Goal: Task Accomplishment & Management: Use online tool/utility

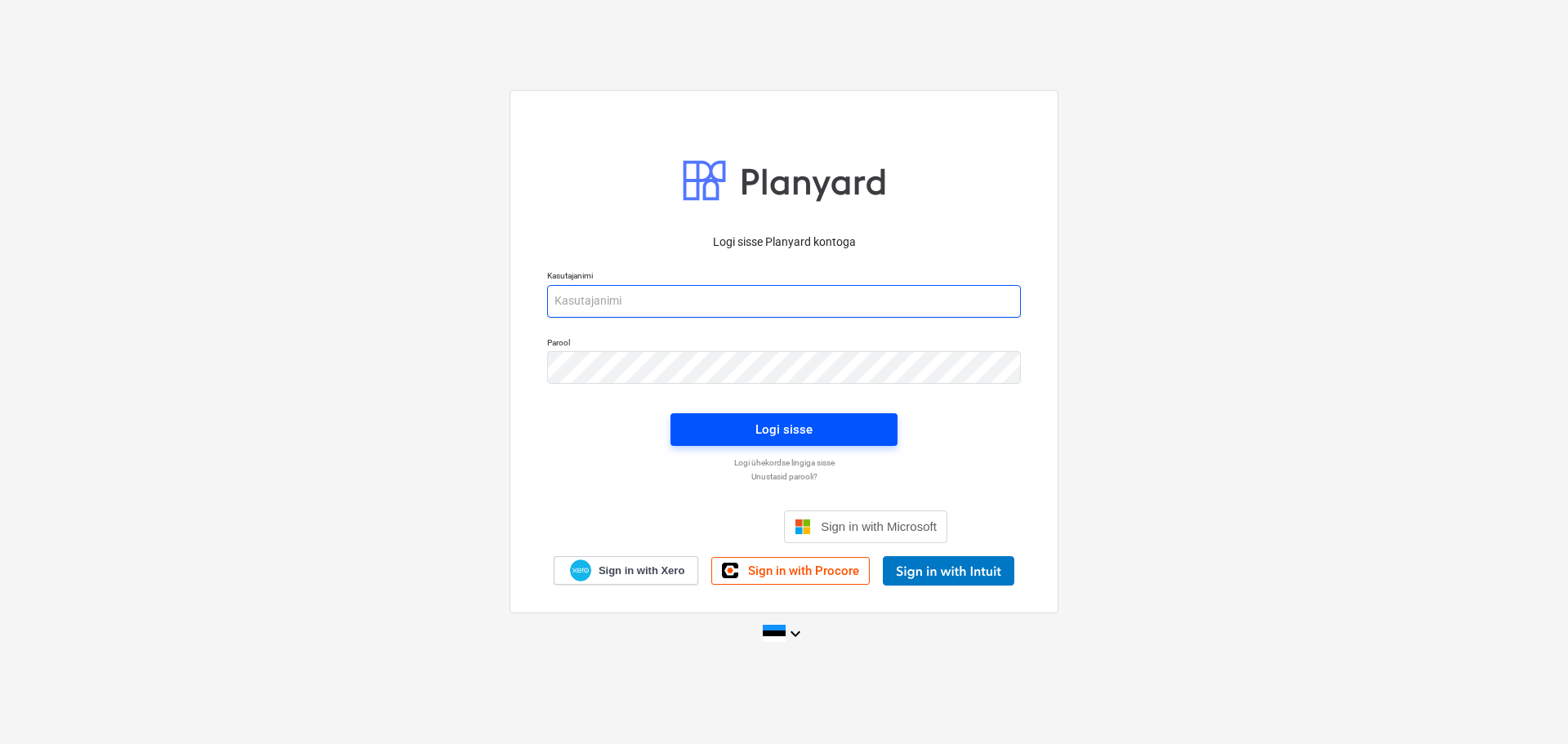
type input "[EMAIL_ADDRESS][DOMAIN_NAME]"
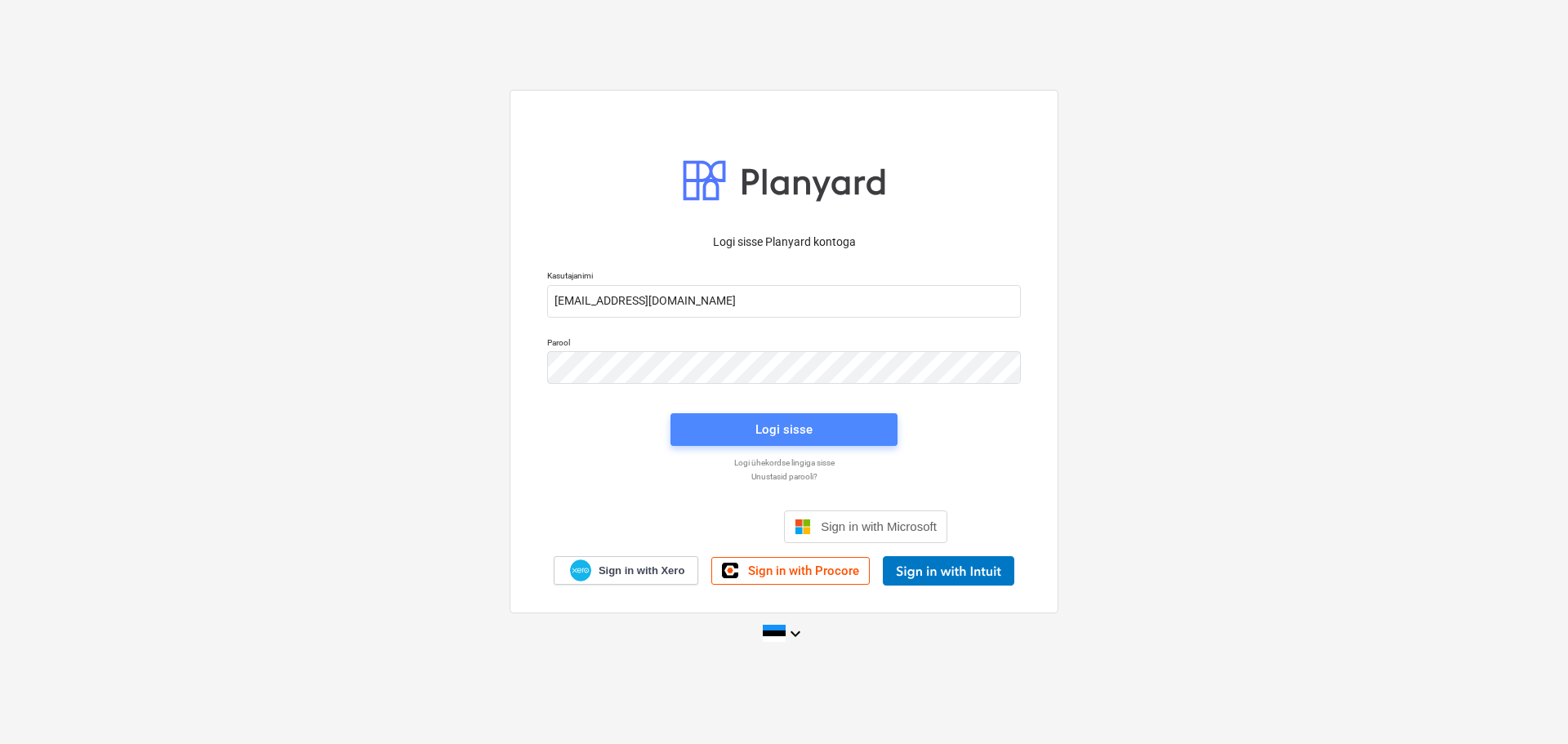
click at [768, 425] on div "Logi sisse" at bounding box center [784, 429] width 57 height 21
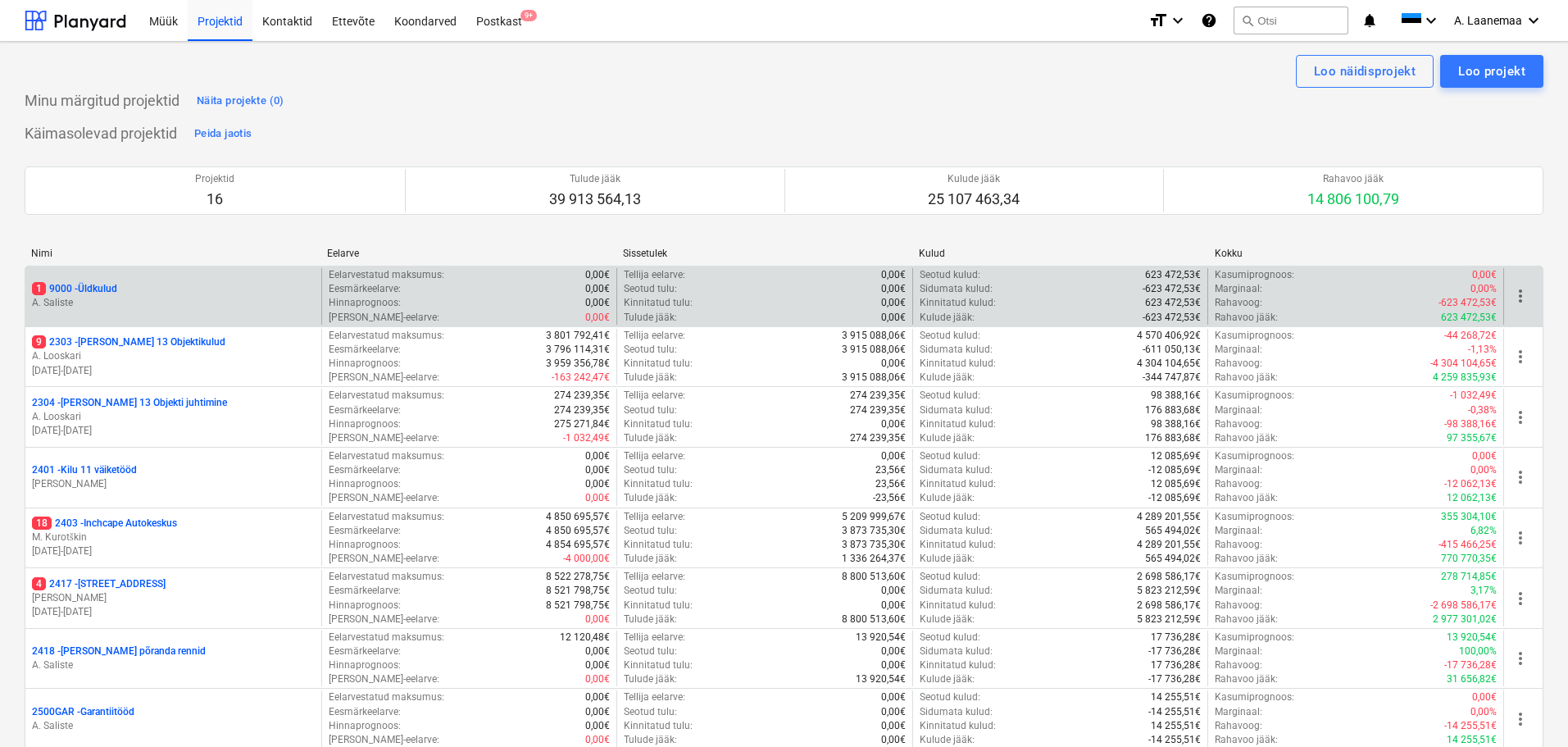
click at [102, 296] on p "1 9000 - Üldkulud" at bounding box center [75, 289] width 86 height 14
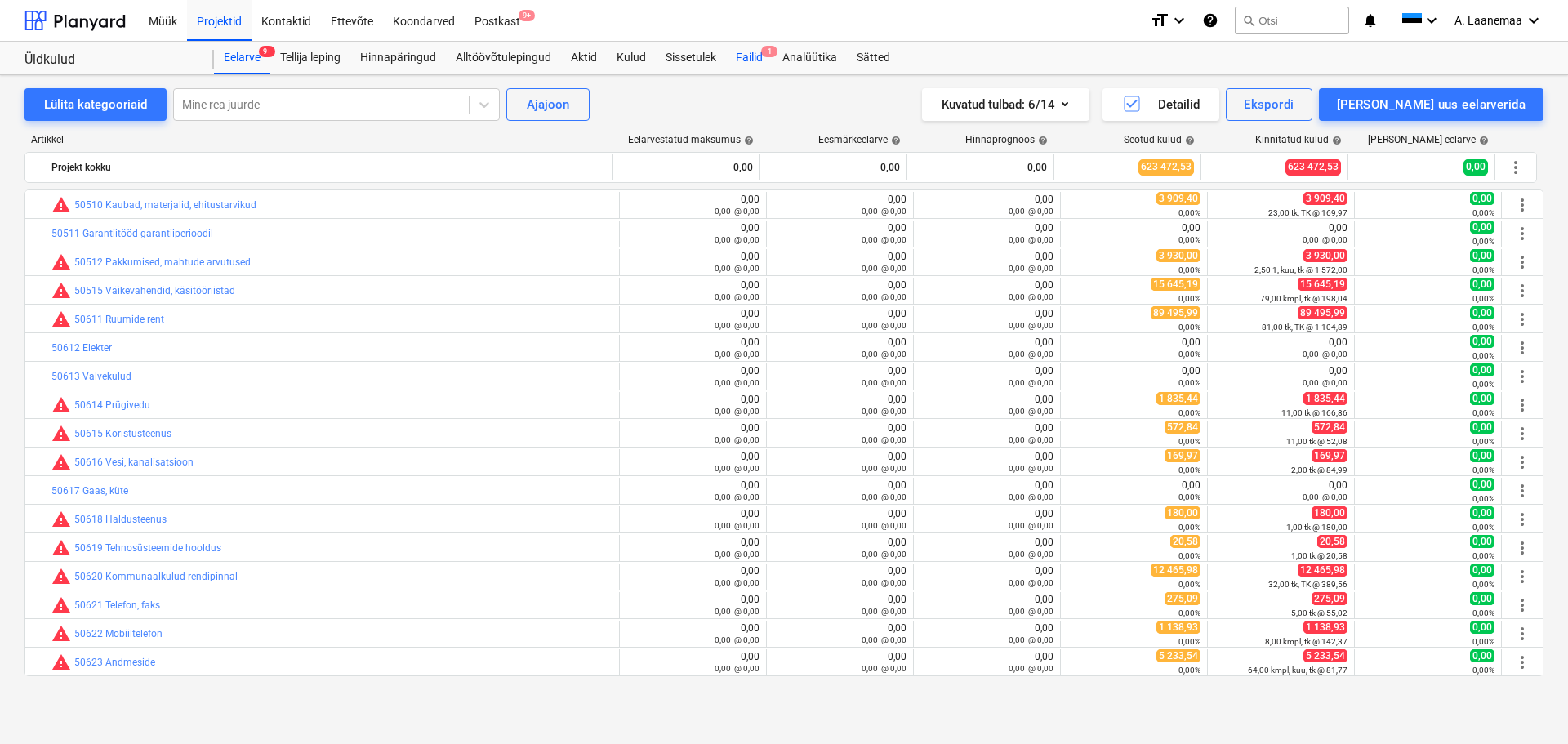
click at [750, 56] on div "Failid 1" at bounding box center [748, 58] width 46 height 33
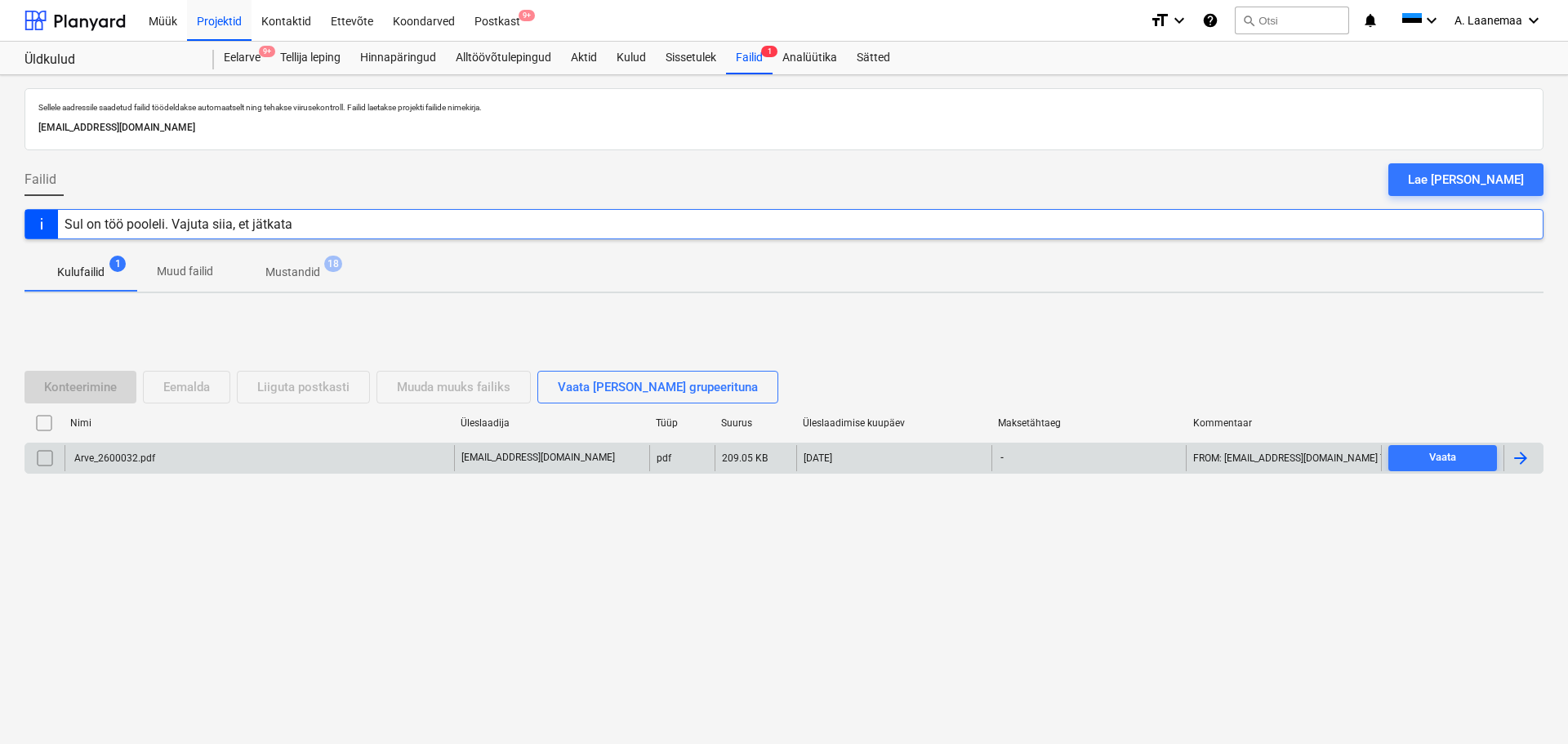
click at [137, 453] on div "Arve_2600032.pdf" at bounding box center [113, 458] width 83 height 12
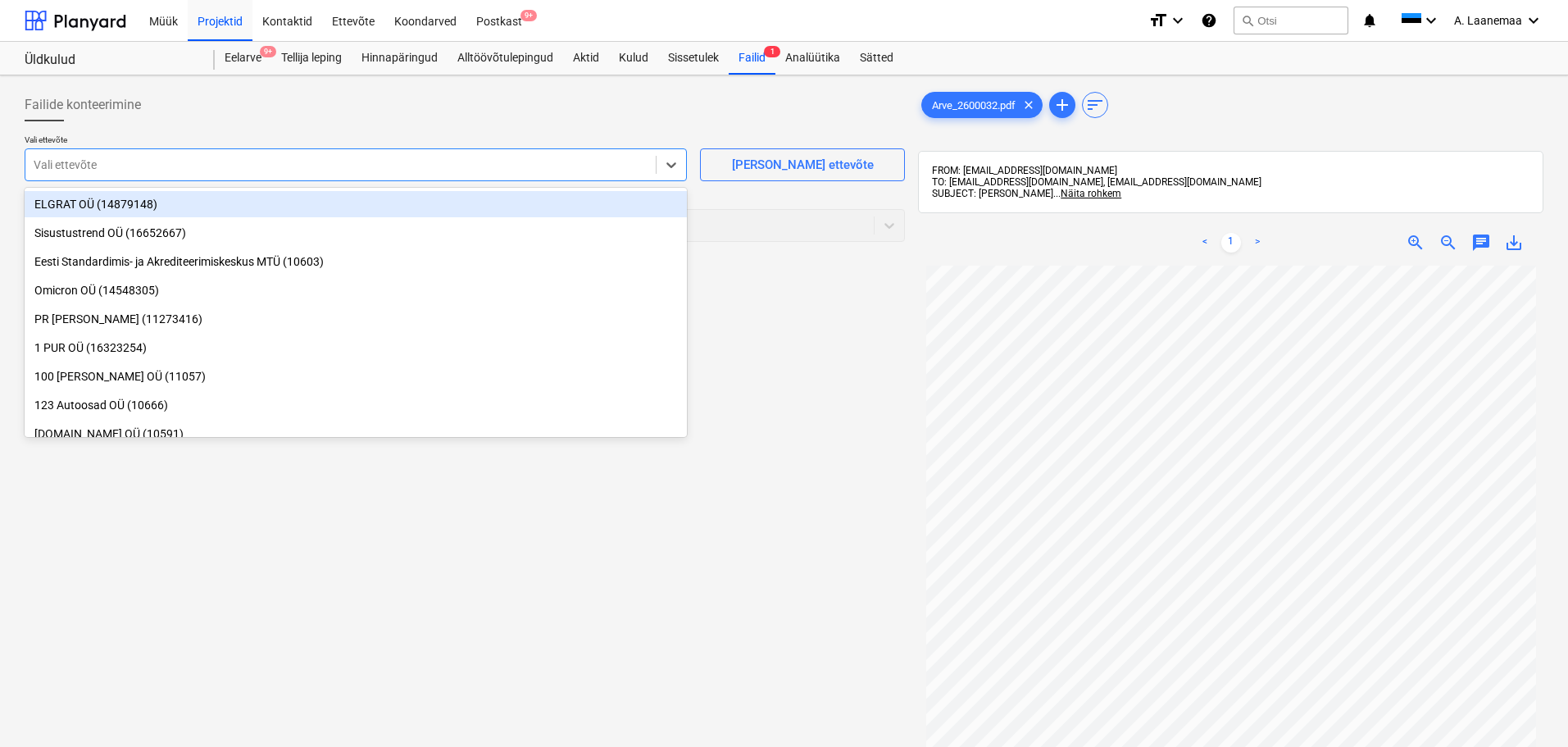
click at [103, 169] on div at bounding box center [341, 165] width 614 height 16
type input "viro"
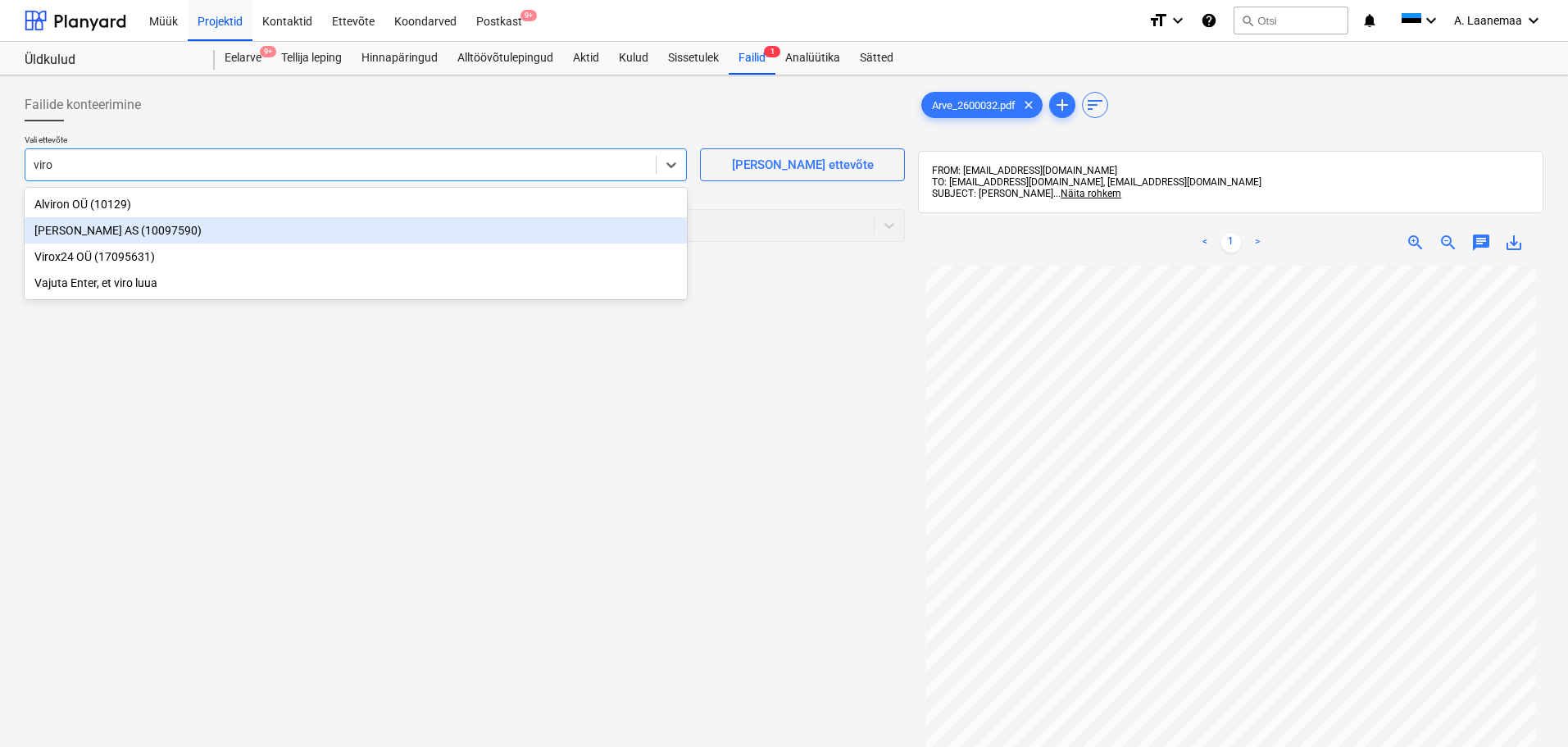
click at [113, 235] on div "[PERSON_NAME] AS (10097590)" at bounding box center [356, 230] width 663 height 26
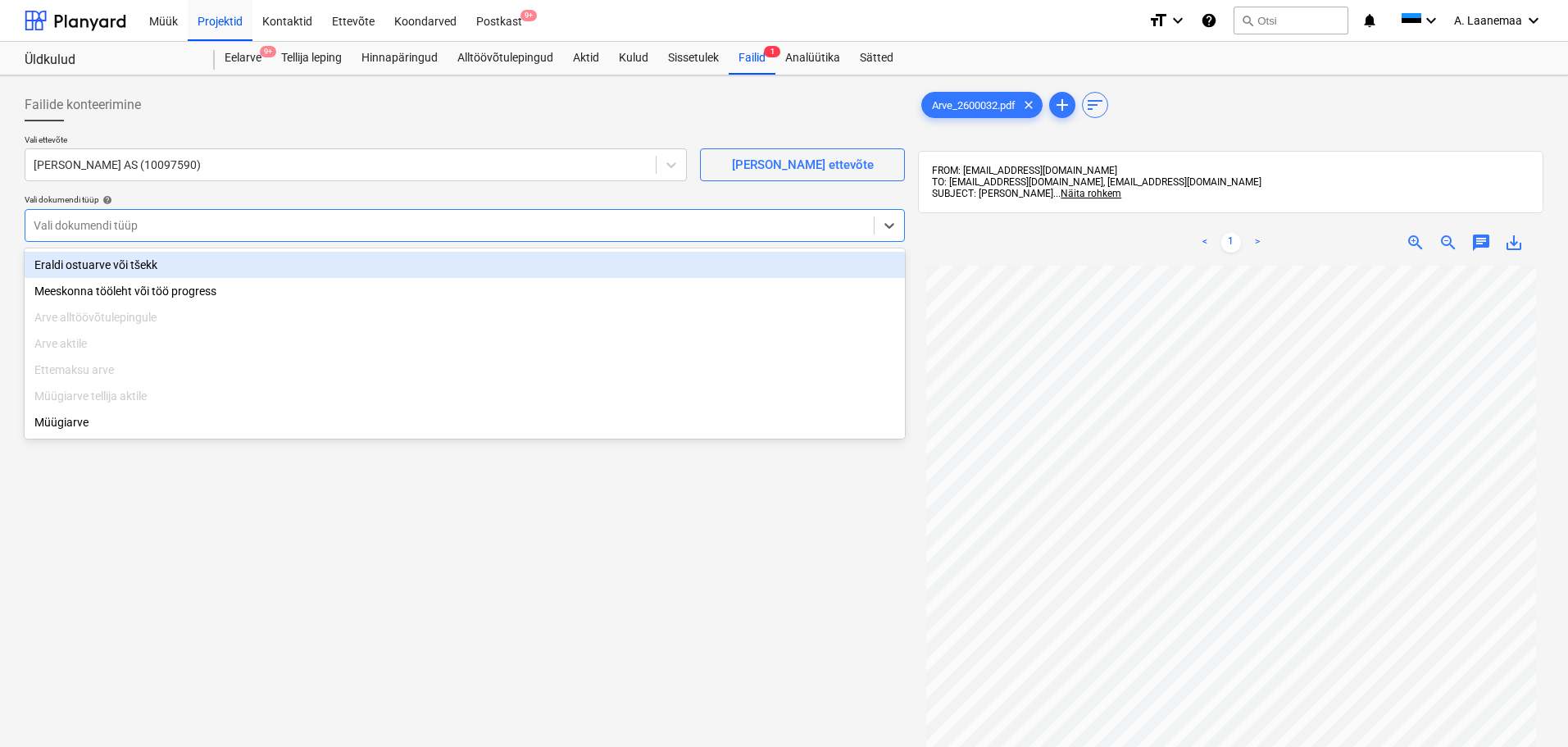
click at [113, 235] on div "Vali dokumendi tüüp" at bounding box center [450, 225] width 849 height 23
click at [116, 263] on div "Eraldi ostuarve või tšekk" at bounding box center [464, 264] width 881 height 26
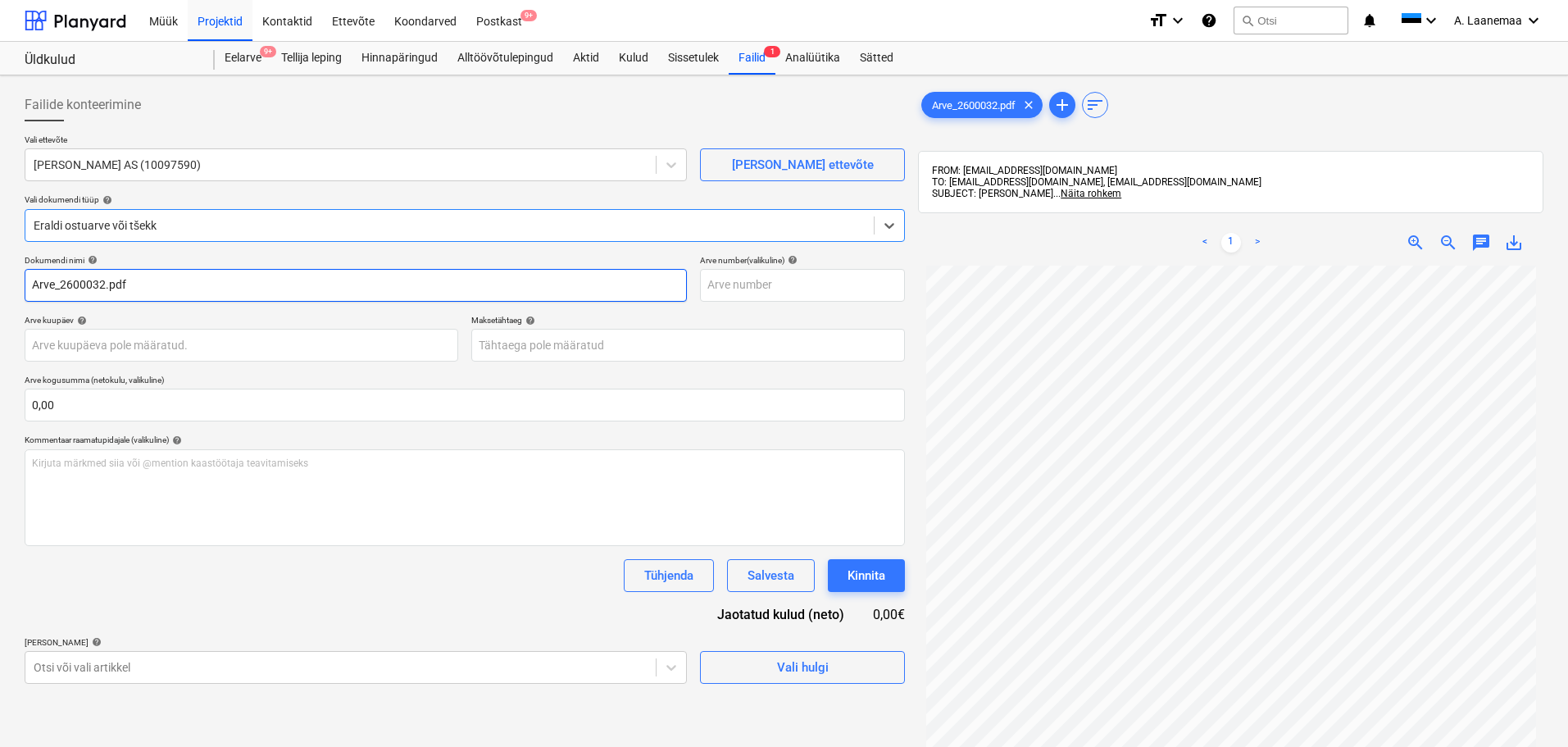
click at [160, 284] on input "Arve_2600032.pdf" at bounding box center [356, 285] width 663 height 33
type input "2600032"
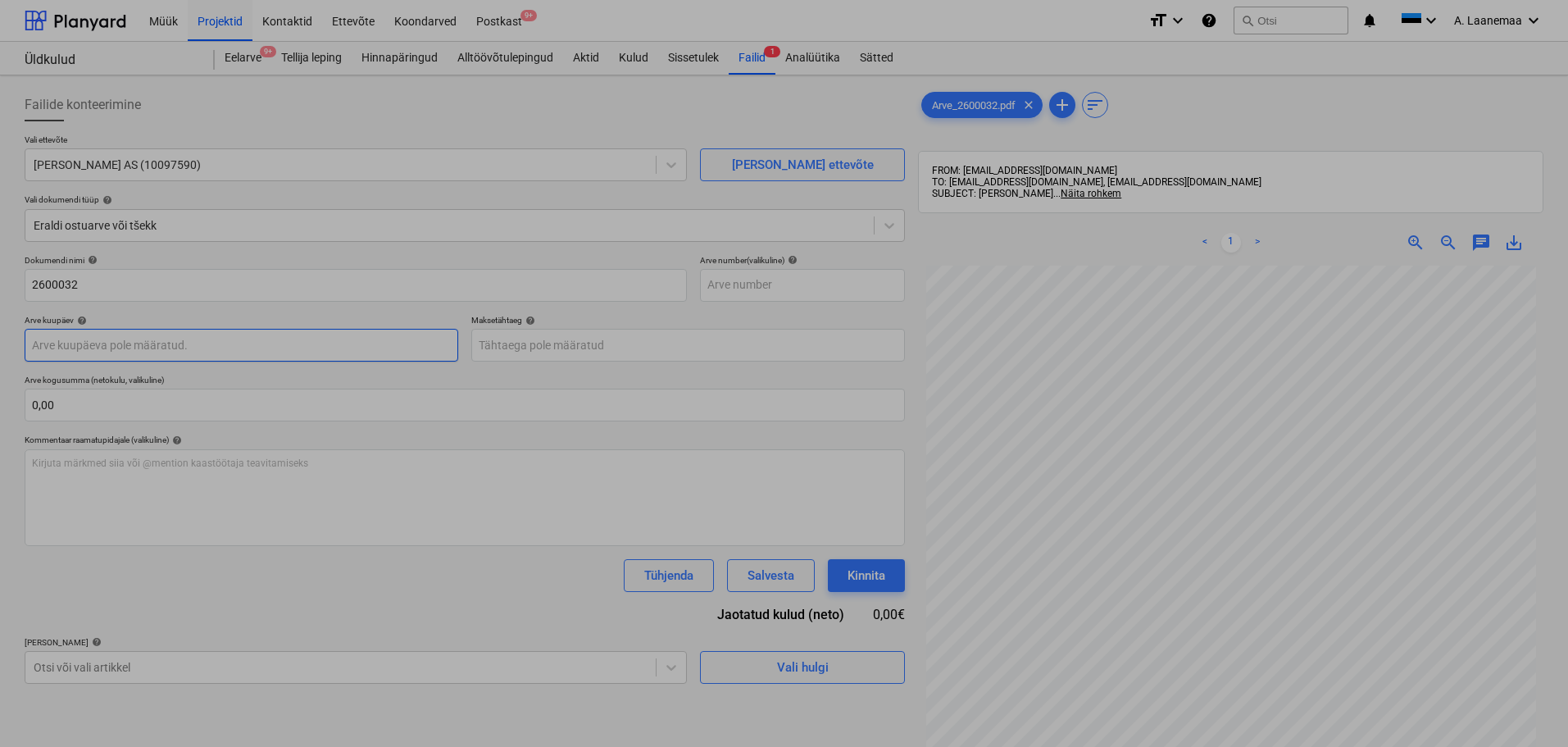
click at [199, 343] on body "Müük Projektid Kontaktid Ettevõte Koondarved Postkast 9+ format_size keyboard_a…" at bounding box center [784, 374] width 1568 height 747
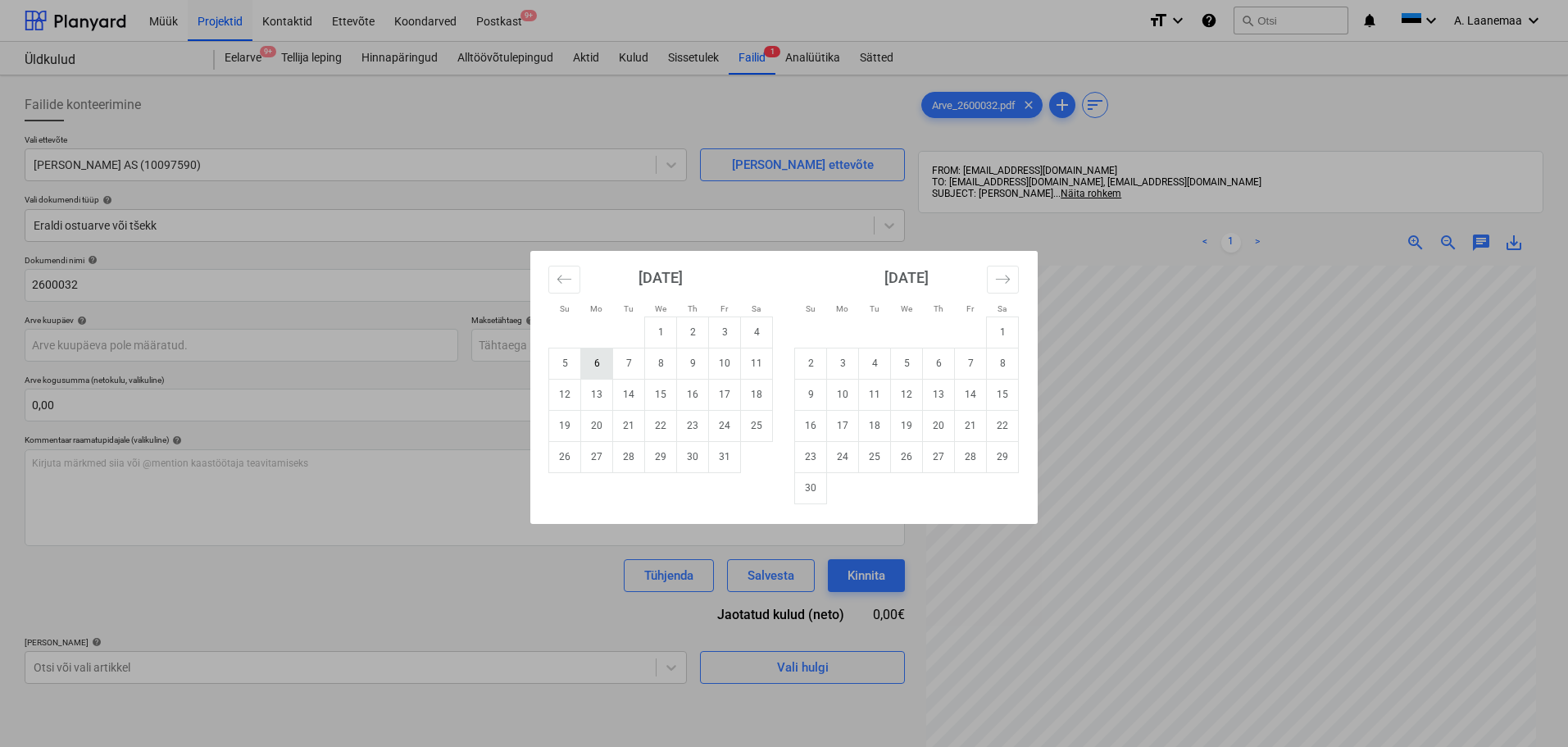
click at [593, 363] on td "6" at bounding box center [596, 363] width 32 height 31
type input "[DATE]"
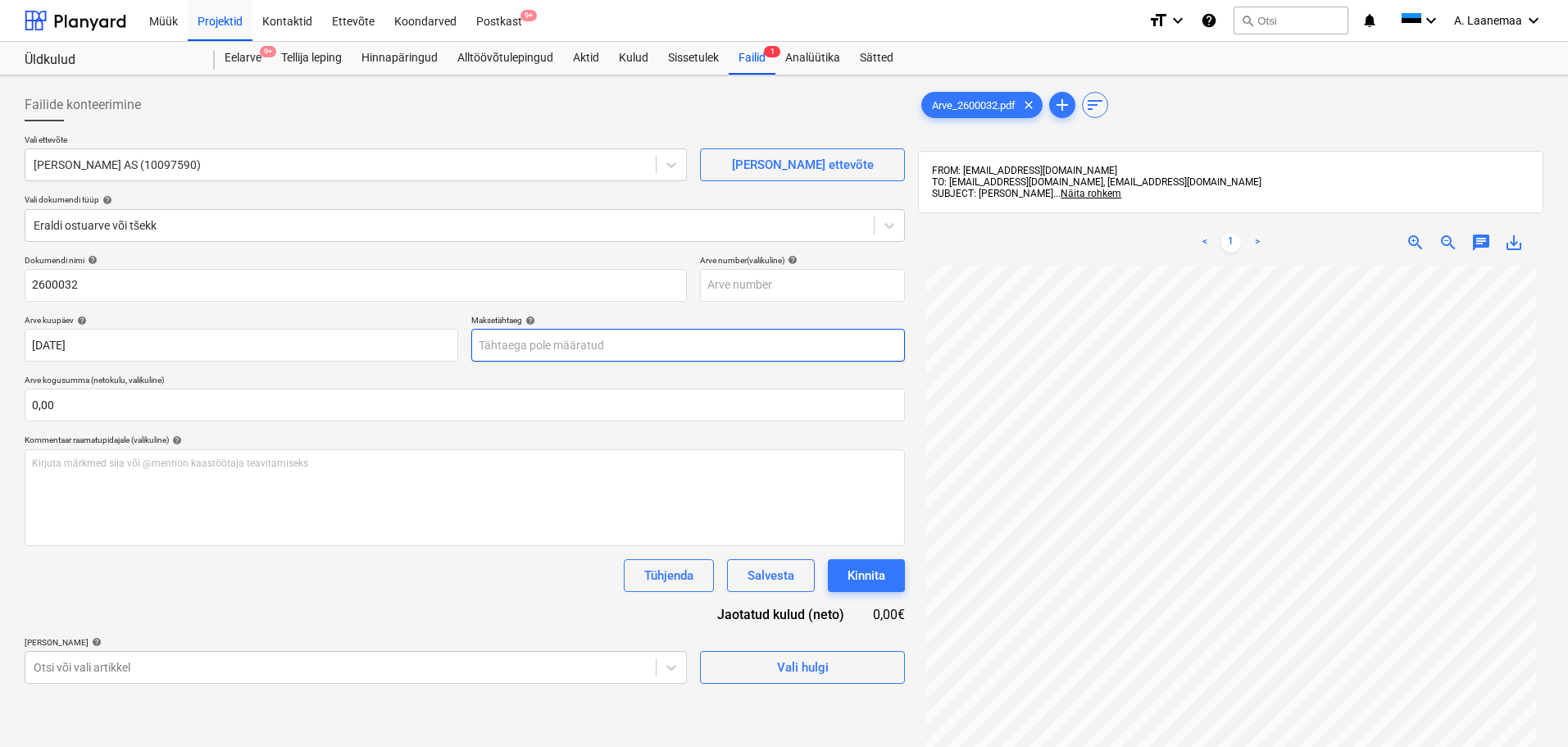
click at [591, 349] on body "Müük Projektid Kontaktid Ettevõte Koondarved Postkast 9+ format_size keyboard_a…" at bounding box center [784, 374] width 1568 height 747
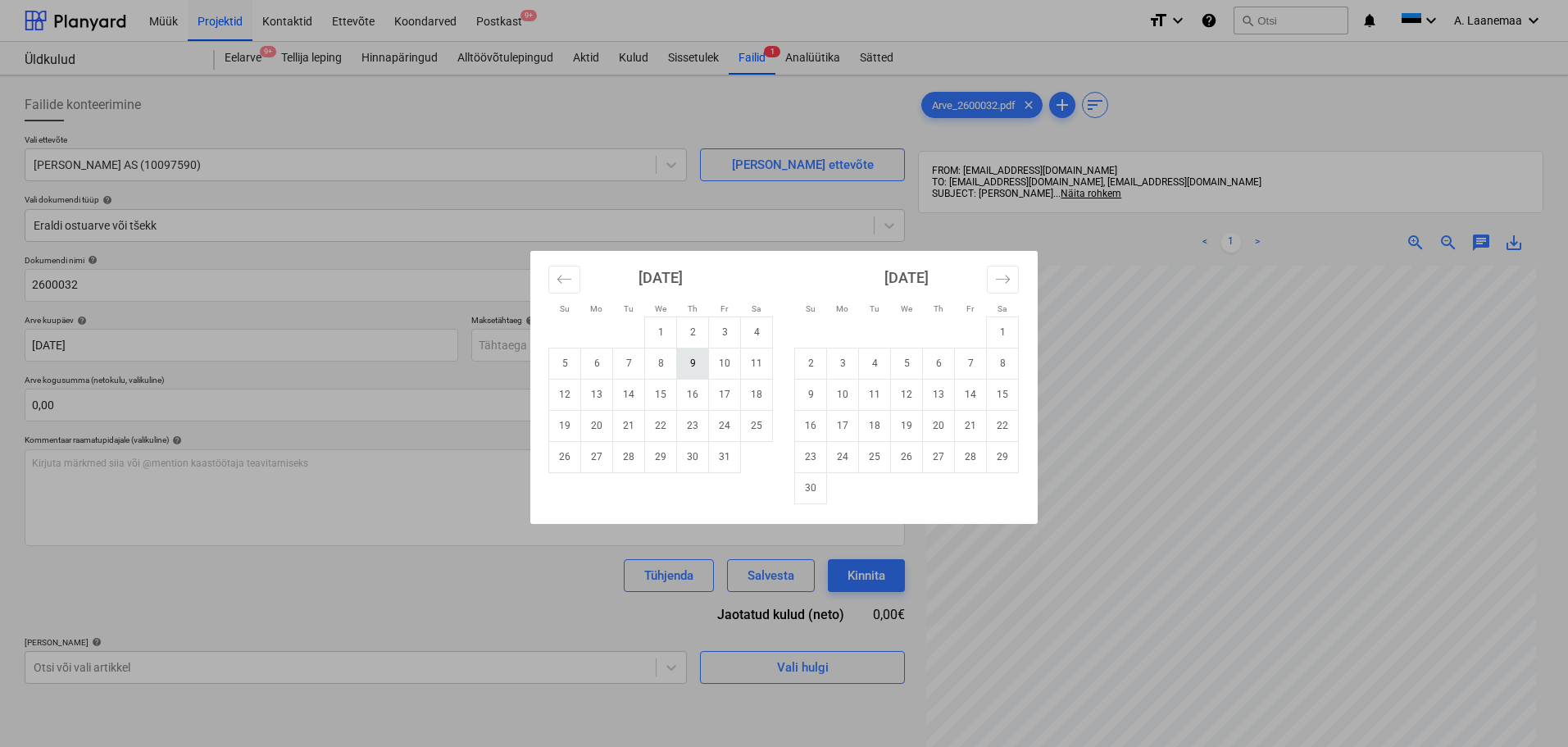
click at [694, 368] on td "9" at bounding box center [693, 363] width 32 height 31
type input "[DATE]"
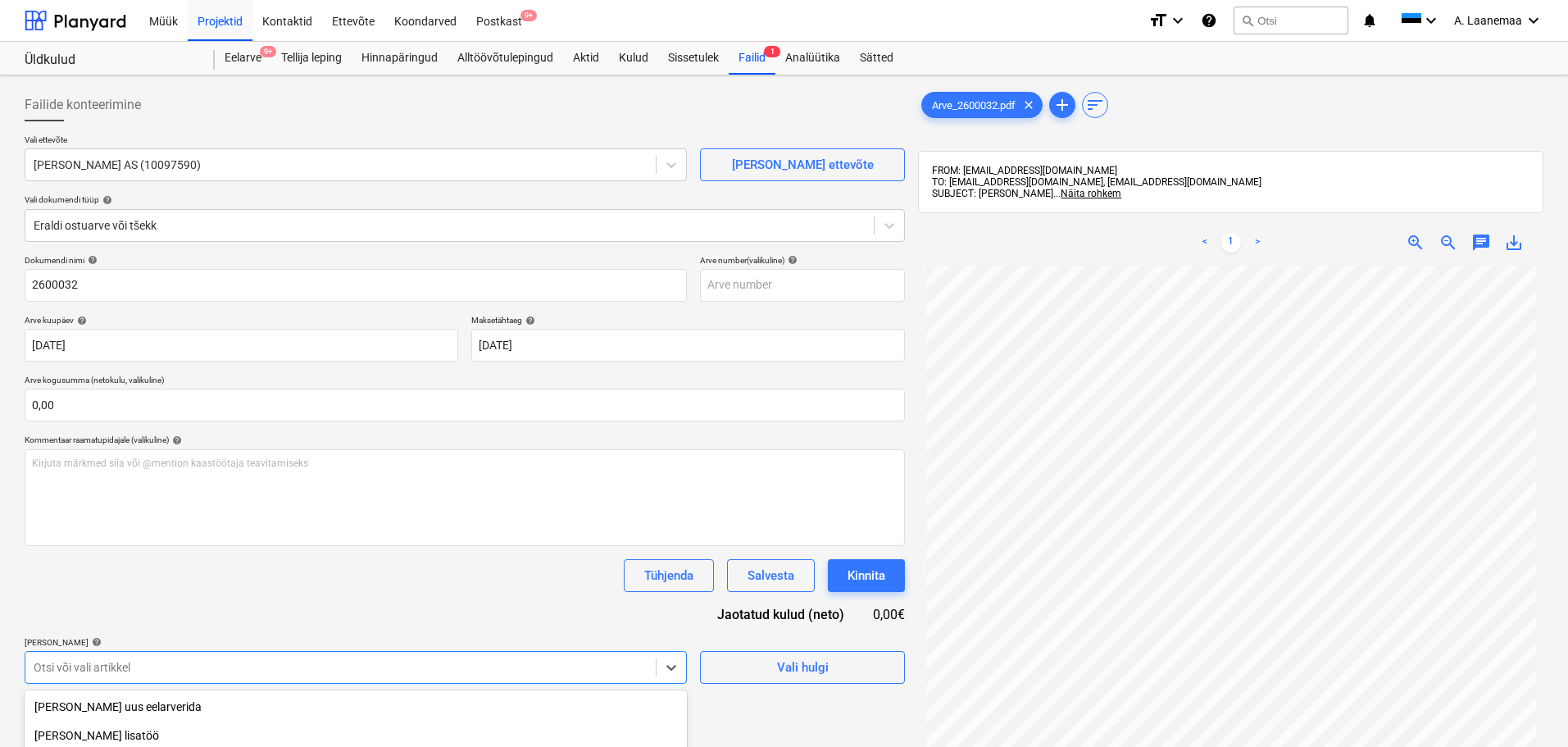
scroll to position [200, 0]
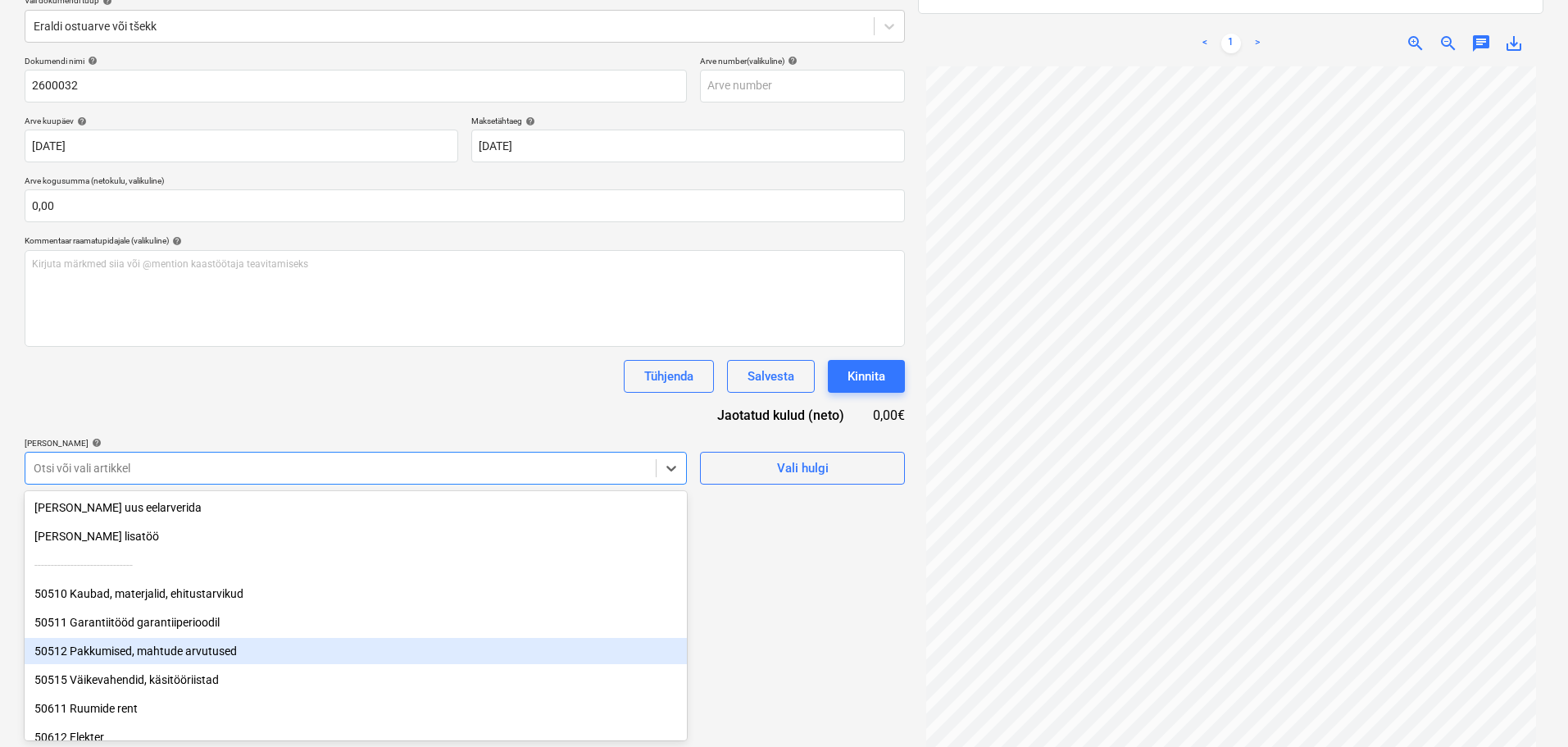
click at [160, 547] on body "Müük Projektid Kontaktid Ettevõte Koondarved Postkast 9+ format_size keyboard_a…" at bounding box center [784, 174] width 1568 height 747
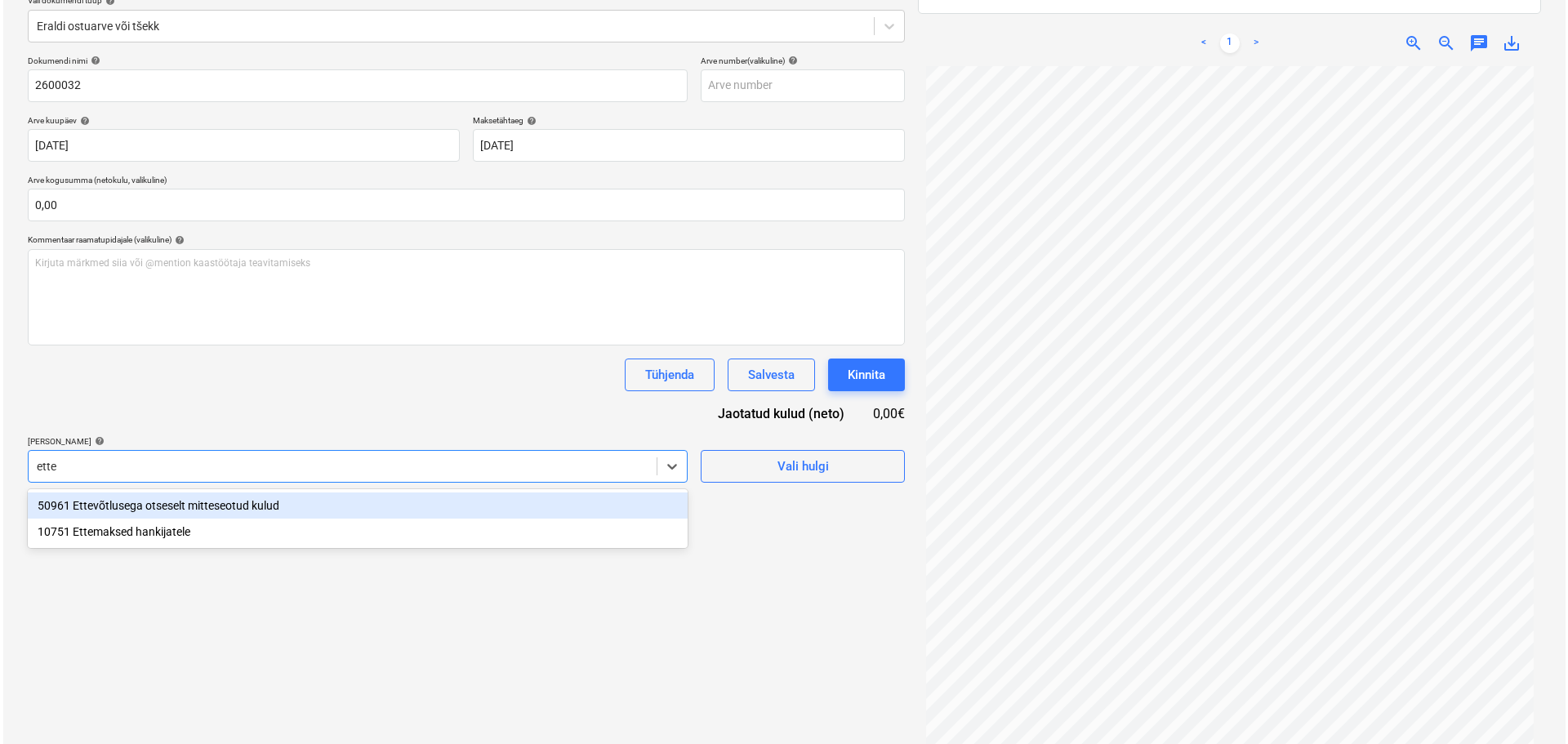
scroll to position [0, 0]
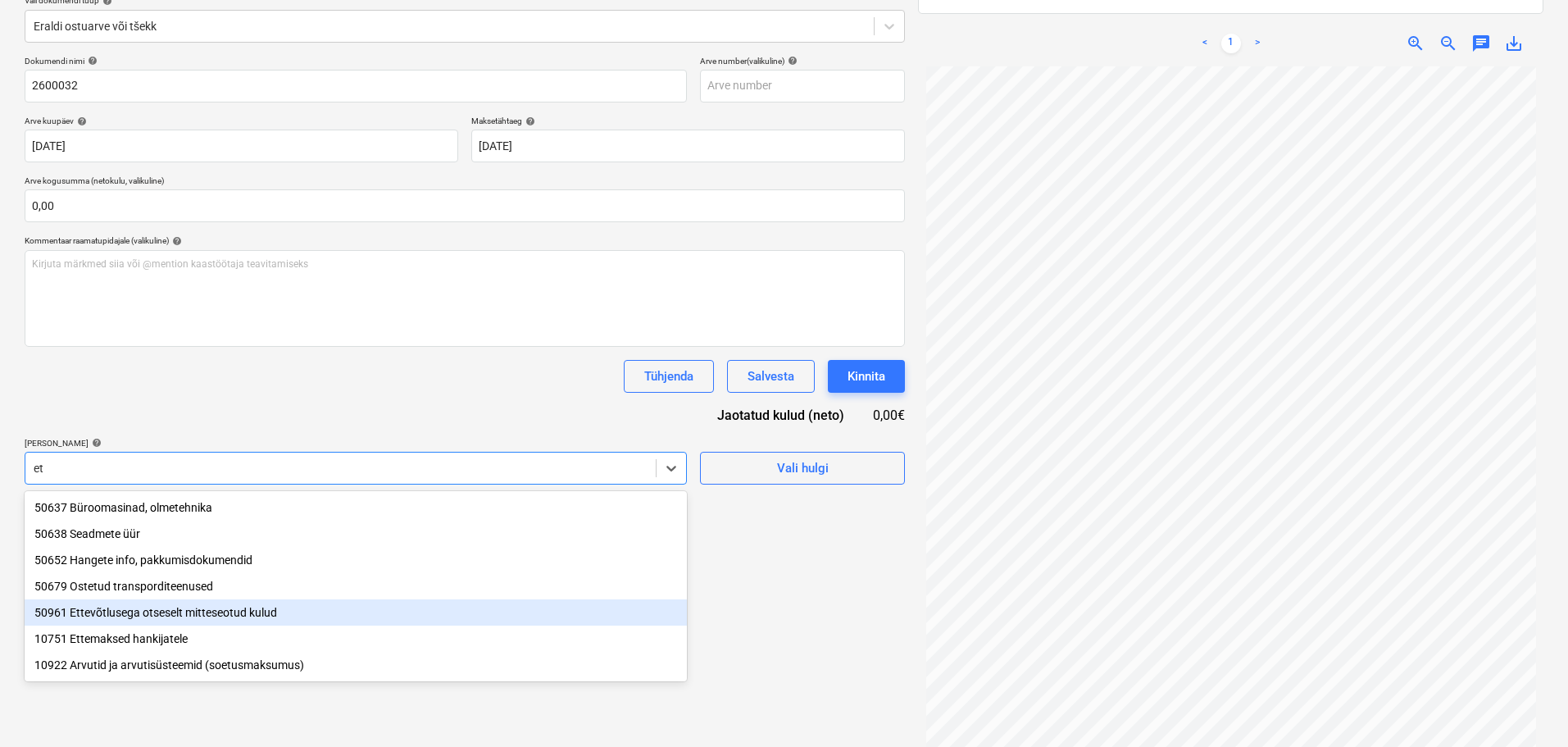
type input "e"
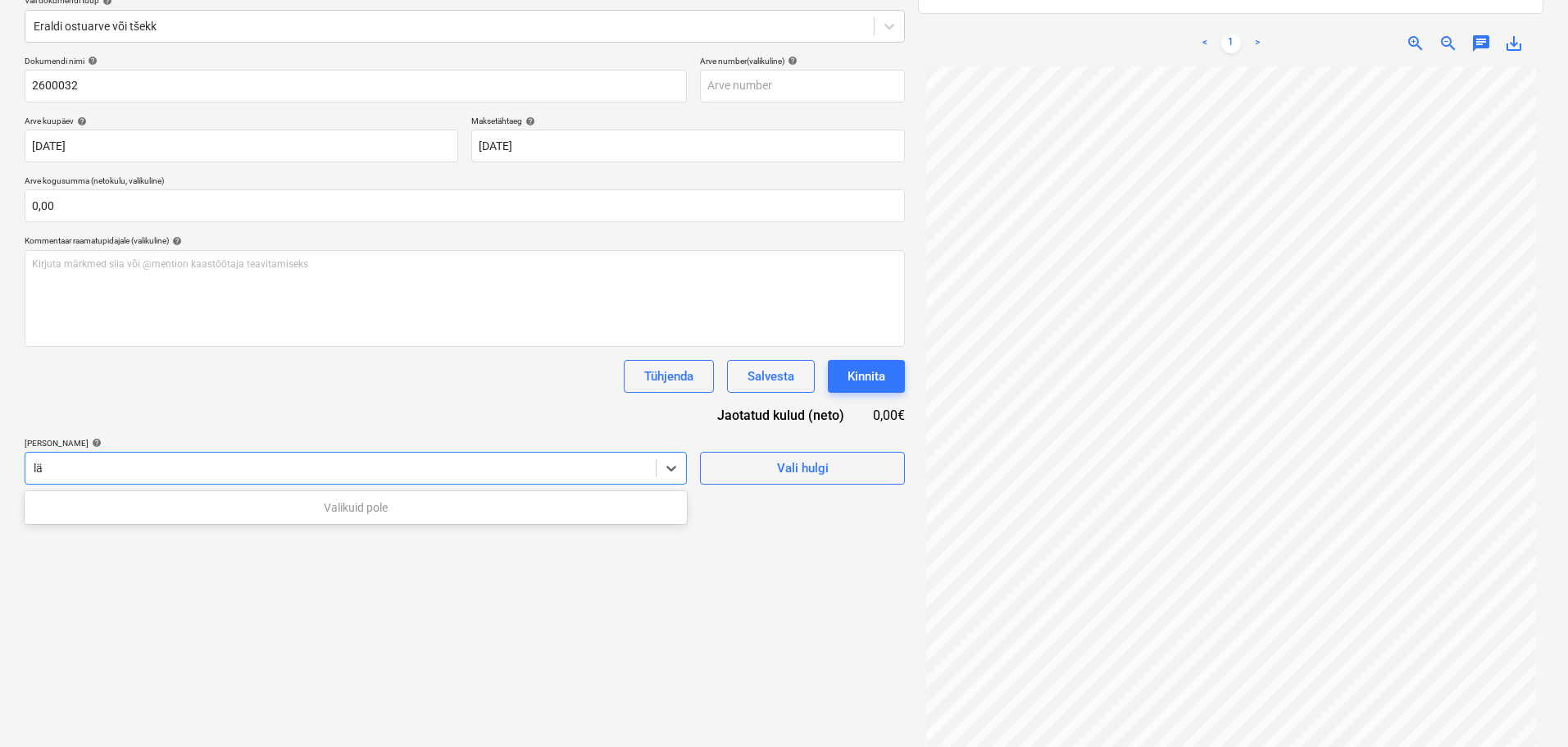
type input "l"
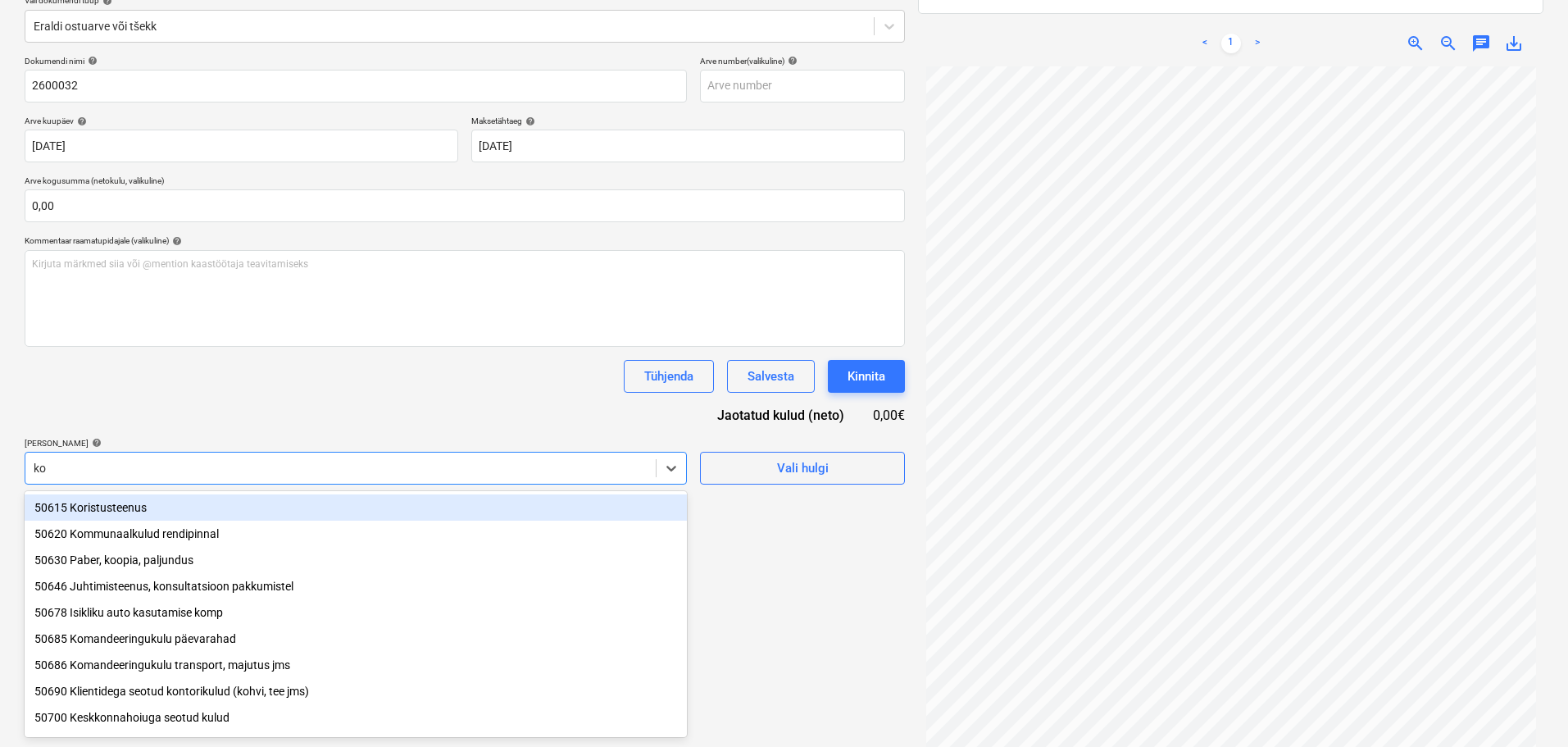
type input "kom"
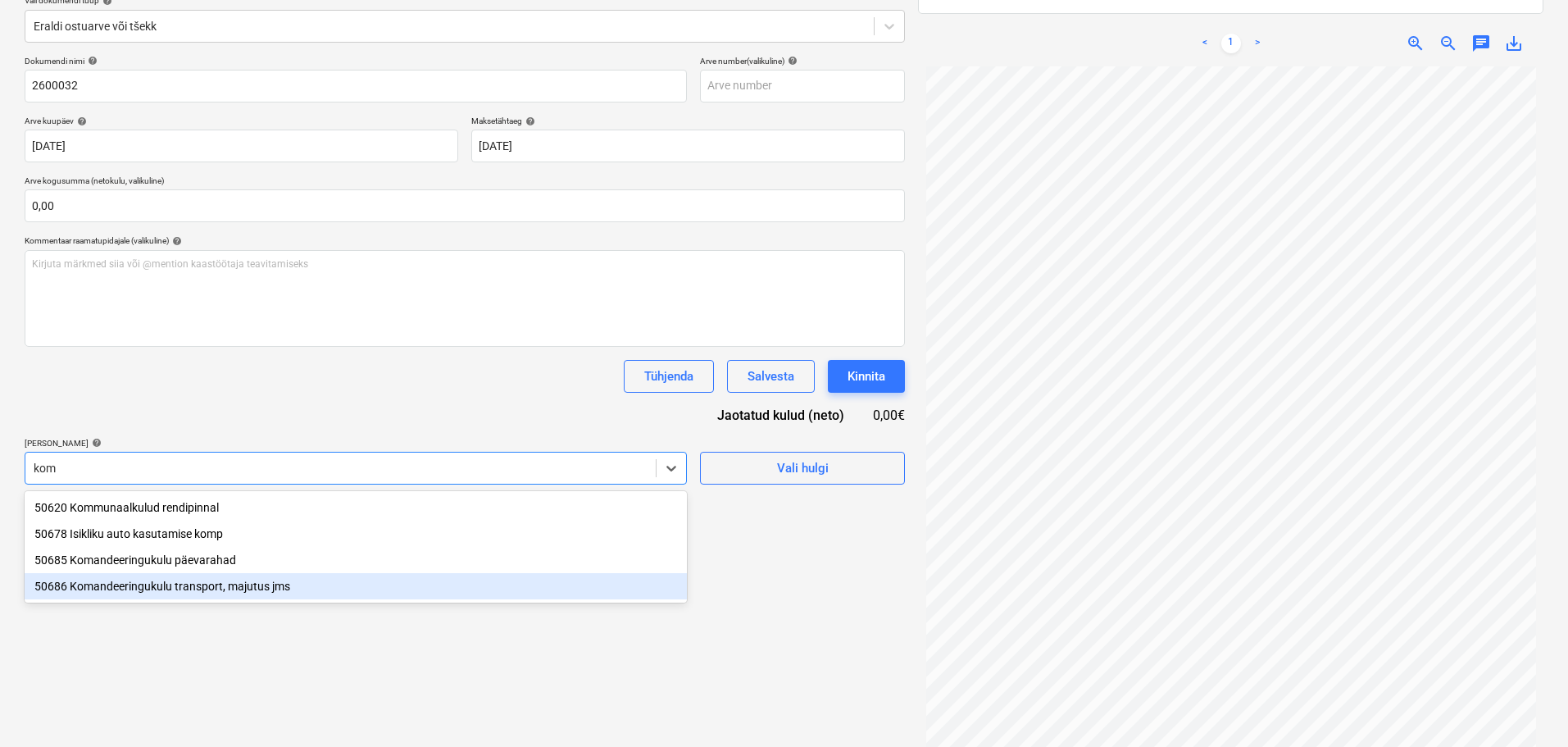
click at [182, 585] on div "50686 Komandeeringukulu transport, majutus jms" at bounding box center [356, 586] width 663 height 26
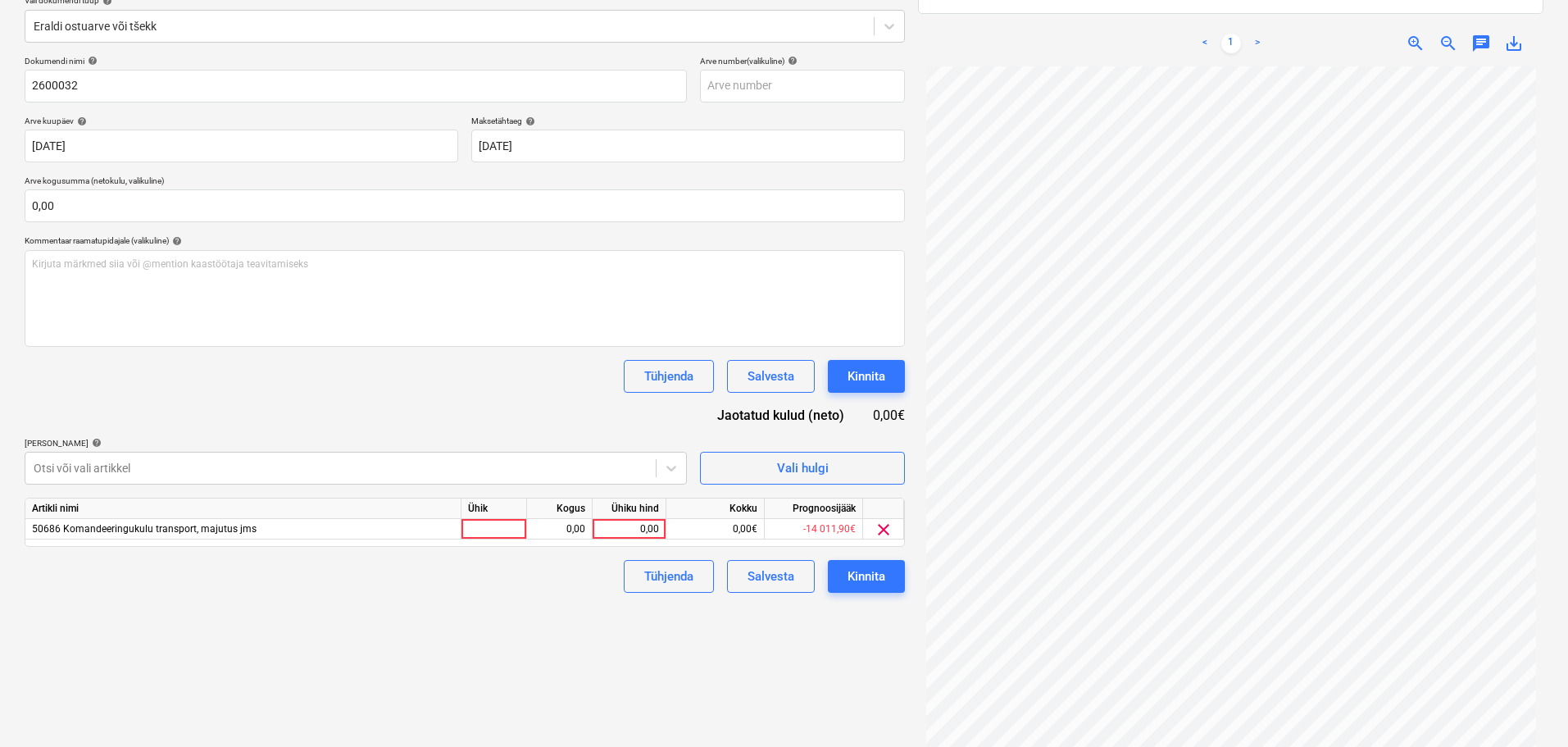
click at [857, 710] on div "Failide konteerimine Vali ettevõte Virone Reisibüroo AS (10097590) [PERSON_NAME…" at bounding box center [464, 328] width 893 height 892
click at [639, 534] on div "0,00" at bounding box center [629, 529] width 60 height 21
type input "1740"
click at [852, 572] on div "Kinnita" at bounding box center [866, 576] width 37 height 21
